Goal: Information Seeking & Learning: Check status

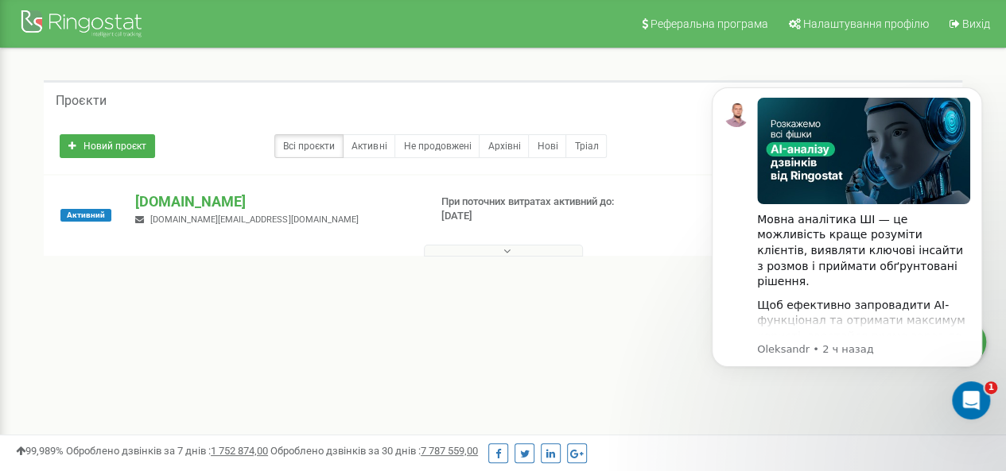
click at [444, 252] on button at bounding box center [503, 251] width 159 height 12
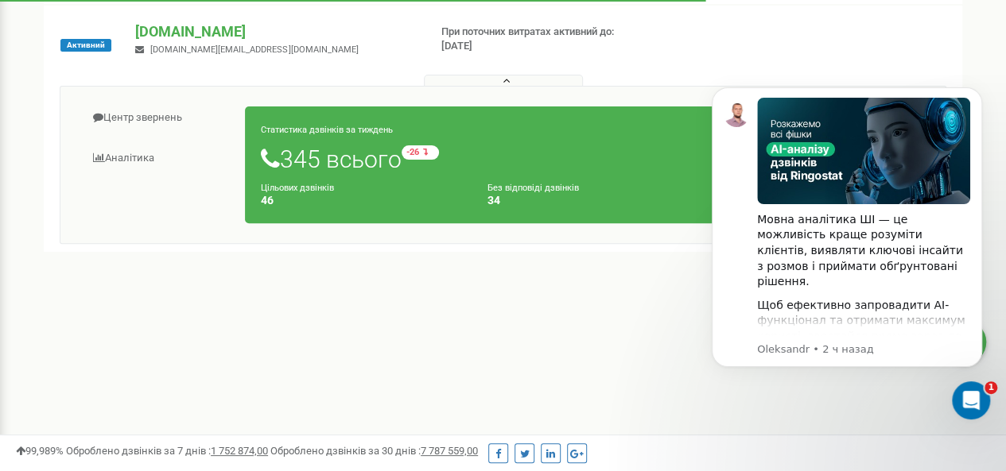
scroll to position [239, 0]
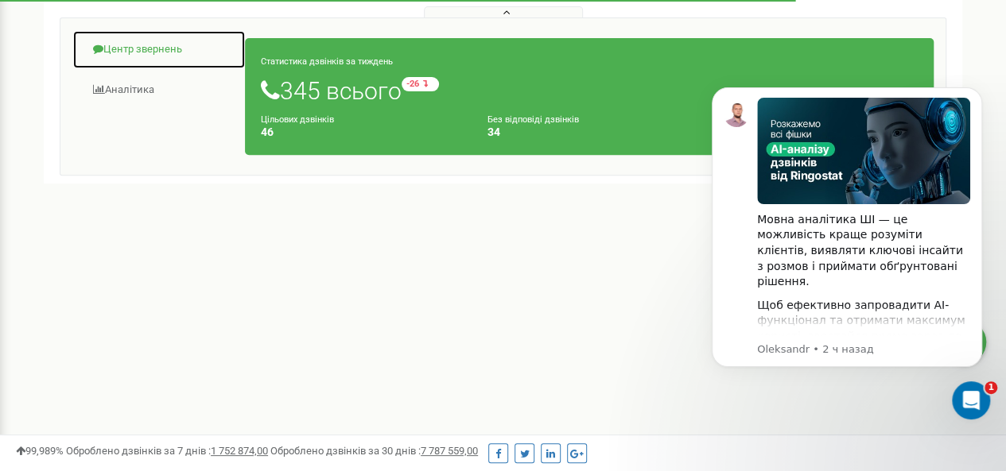
click at [152, 45] on link "Центр звернень" at bounding box center [158, 49] width 173 height 39
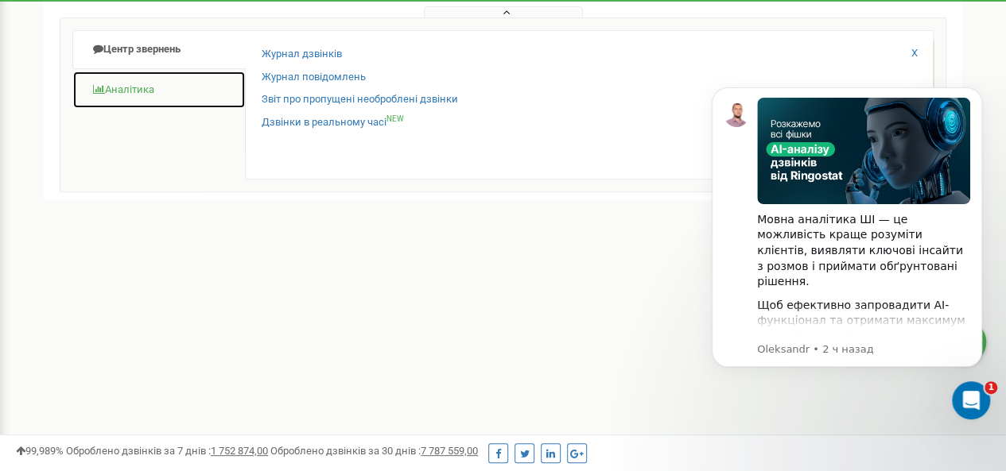
click at [152, 80] on link "Аналiтика" at bounding box center [158, 90] width 173 height 39
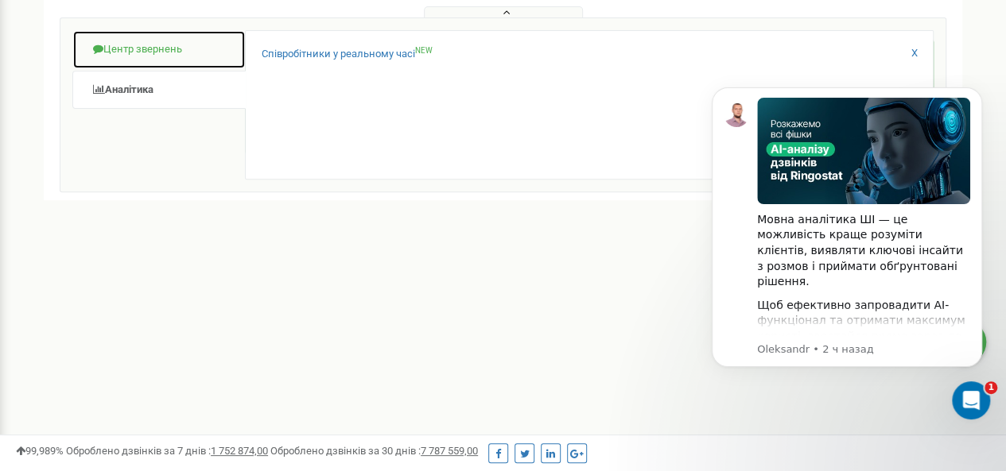
click at [205, 65] on link "Центр звернень" at bounding box center [158, 49] width 173 height 39
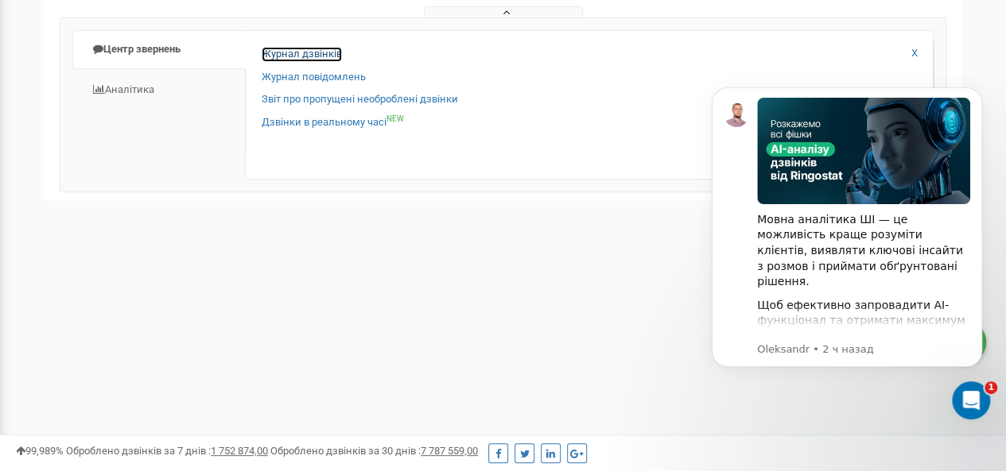
click at [318, 57] on link "Журнал дзвінків" at bounding box center [302, 54] width 80 height 15
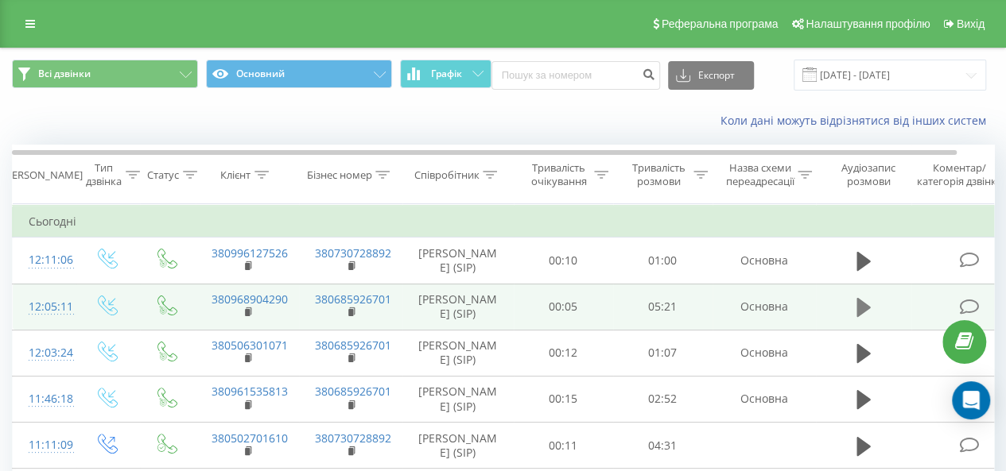
click at [870, 309] on icon at bounding box center [863, 308] width 14 height 22
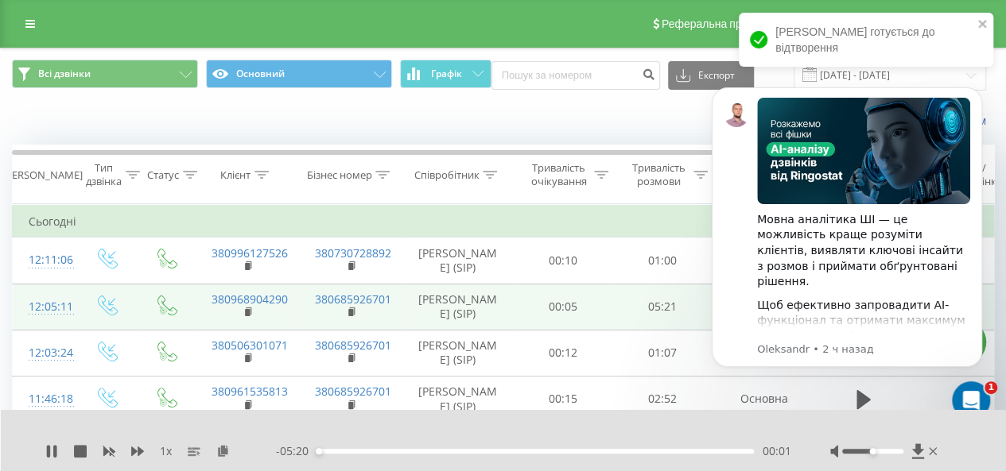
click at [591, 206] on td "Сьогодні" at bounding box center [522, 222] width 1018 height 32
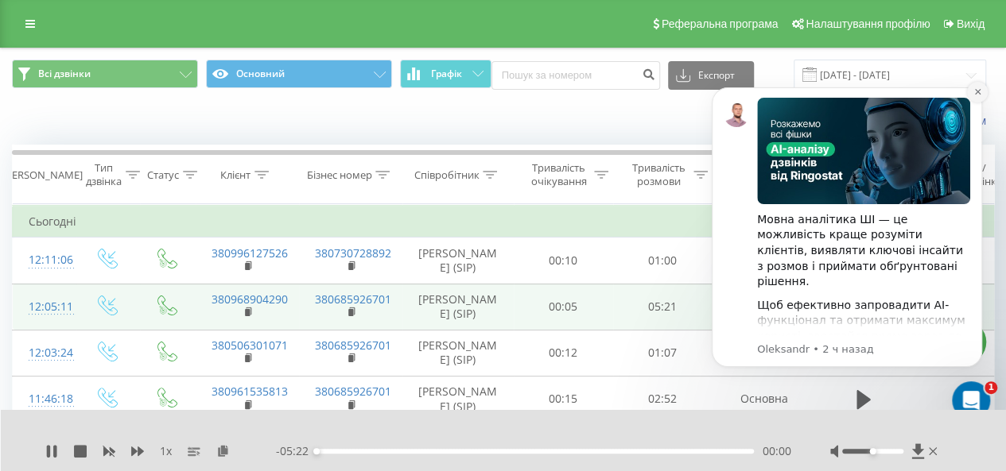
click at [977, 94] on icon "Dismiss notification" at bounding box center [977, 91] width 9 height 9
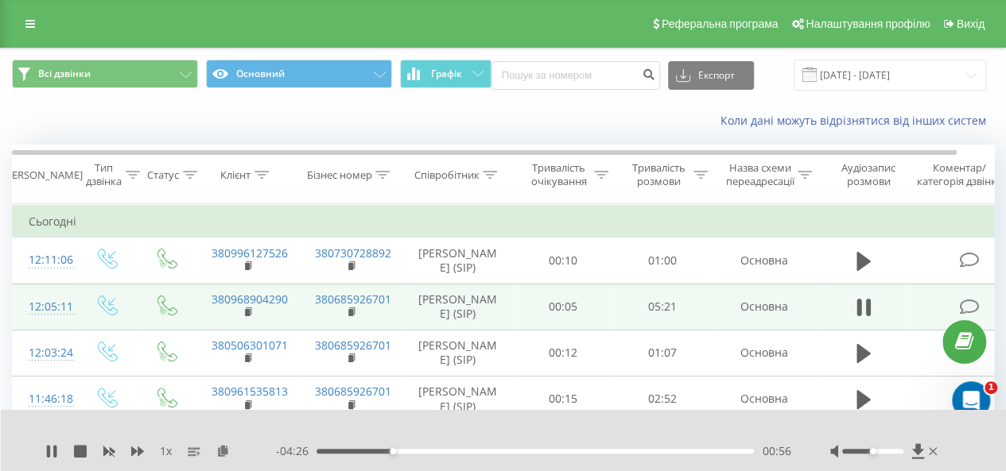
drag, startPoint x: 254, startPoint y: 296, endPoint x: 196, endPoint y: 293, distance: 58.1
click at [196, 293] on td "380968904290" at bounding box center [247, 307] width 103 height 46
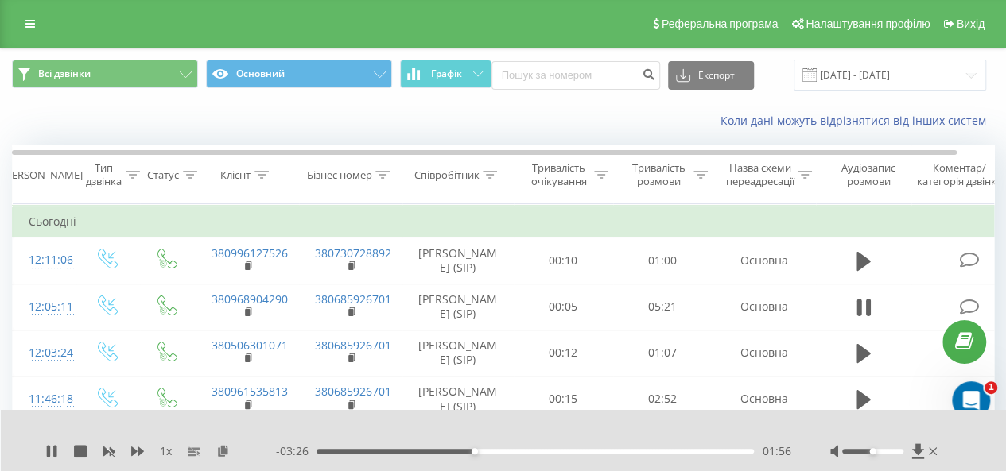
click at [487, 451] on div "01:56" at bounding box center [534, 451] width 437 height 5
click at [524, 451] on div "02:33" at bounding box center [534, 451] width 437 height 5
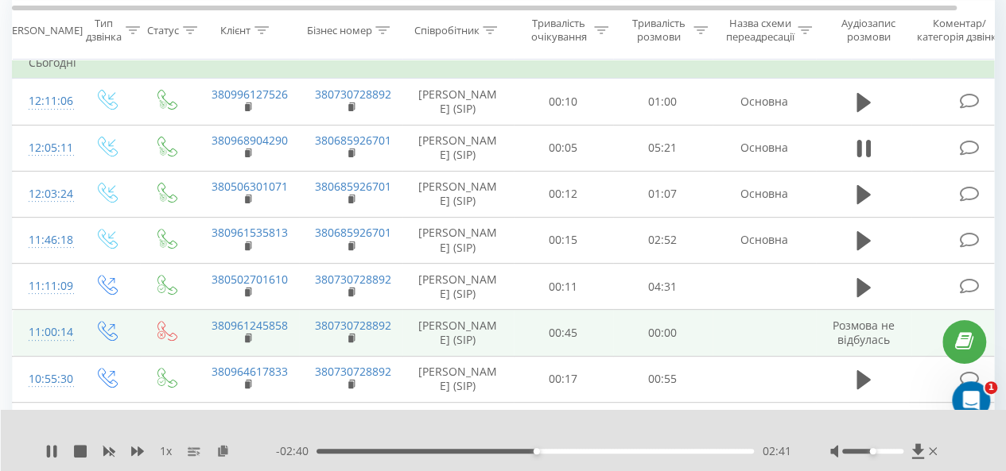
scroll to position [239, 0]
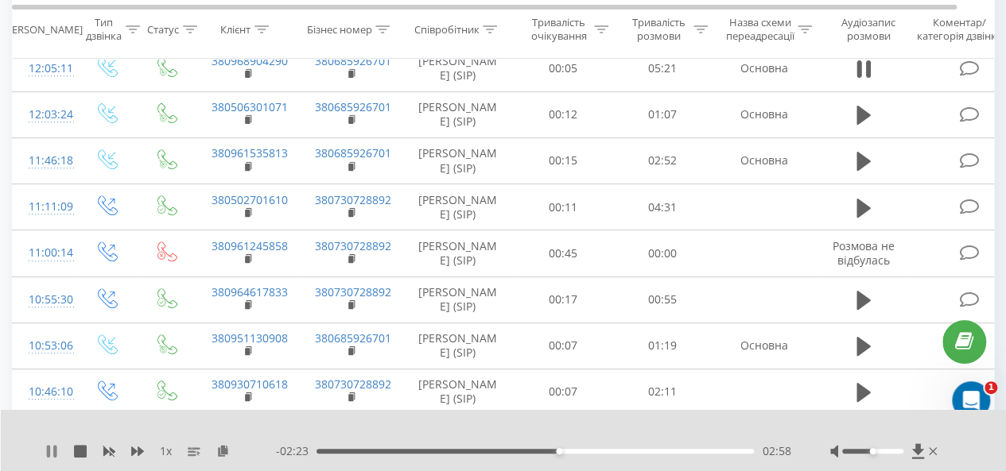
click at [50, 454] on icon at bounding box center [51, 451] width 13 height 13
